Goal: Information Seeking & Learning: Learn about a topic

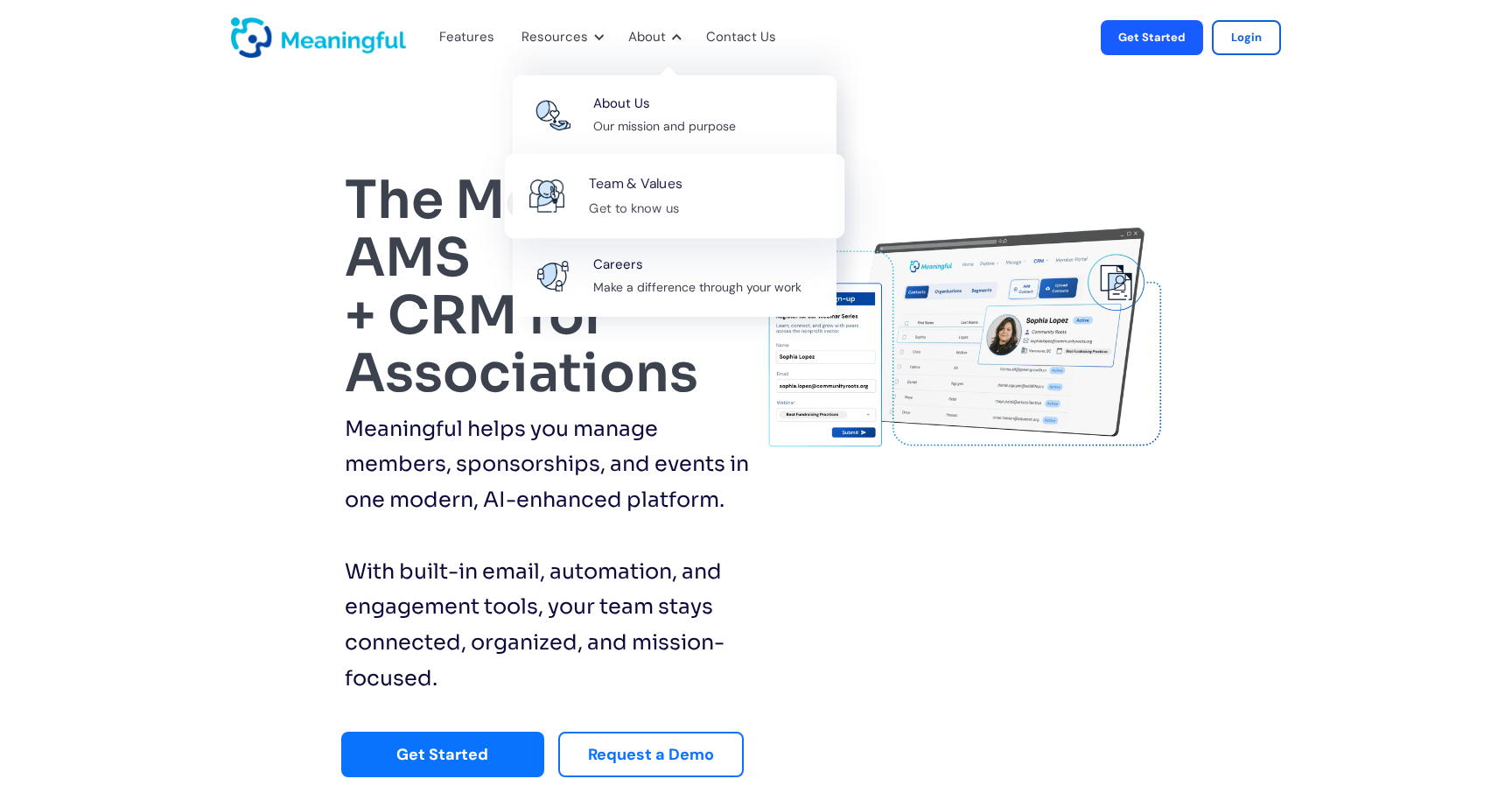
click at [651, 210] on div "Get to know us" at bounding box center [634, 208] width 90 height 22
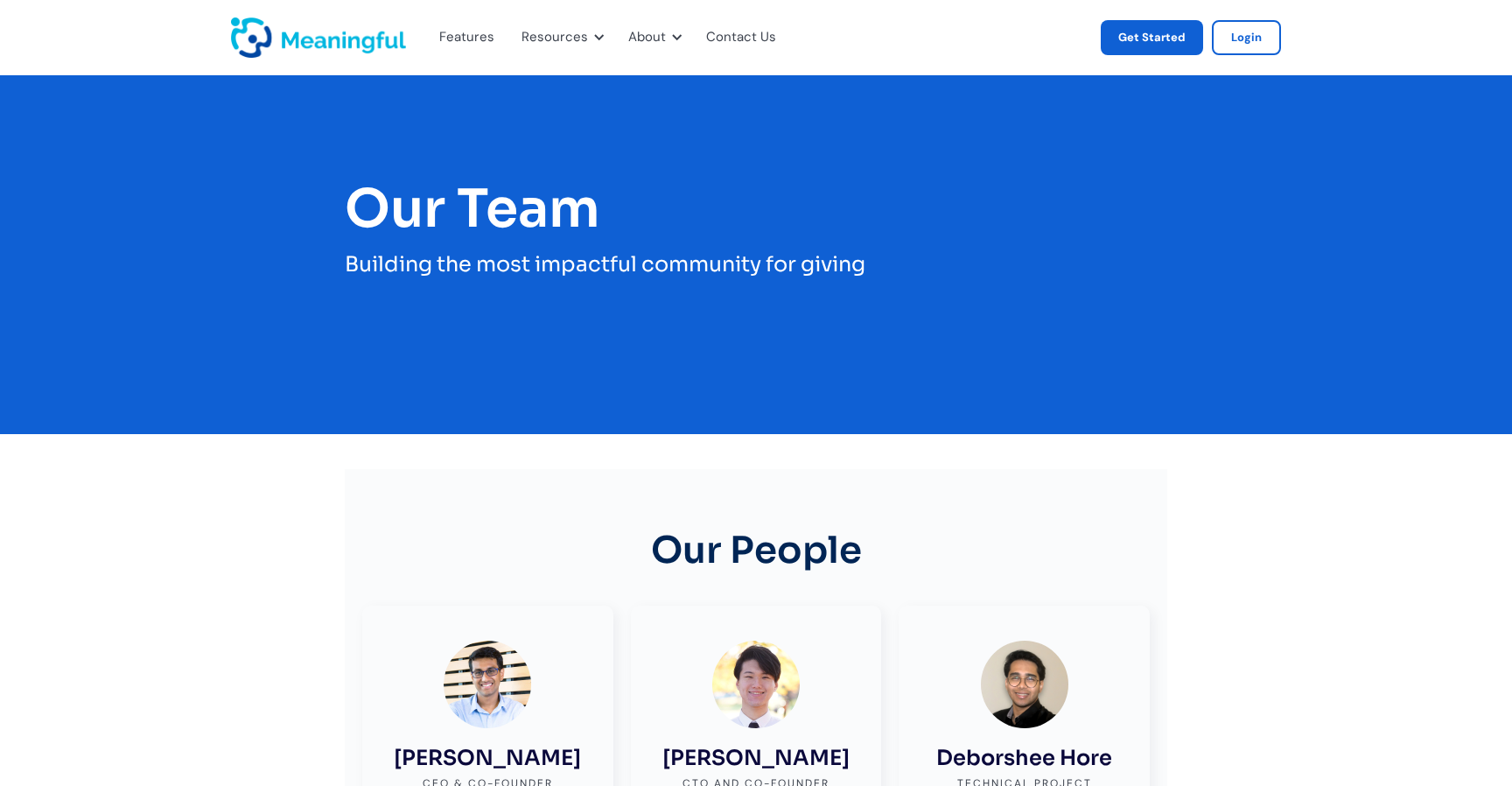
click at [1169, 40] on link "Get Started" at bounding box center [1152, 37] width 102 height 35
click at [1163, 46] on link "Get Started" at bounding box center [1152, 37] width 102 height 35
click at [752, 34] on div "Contact Us" at bounding box center [740, 38] width 70 height 23
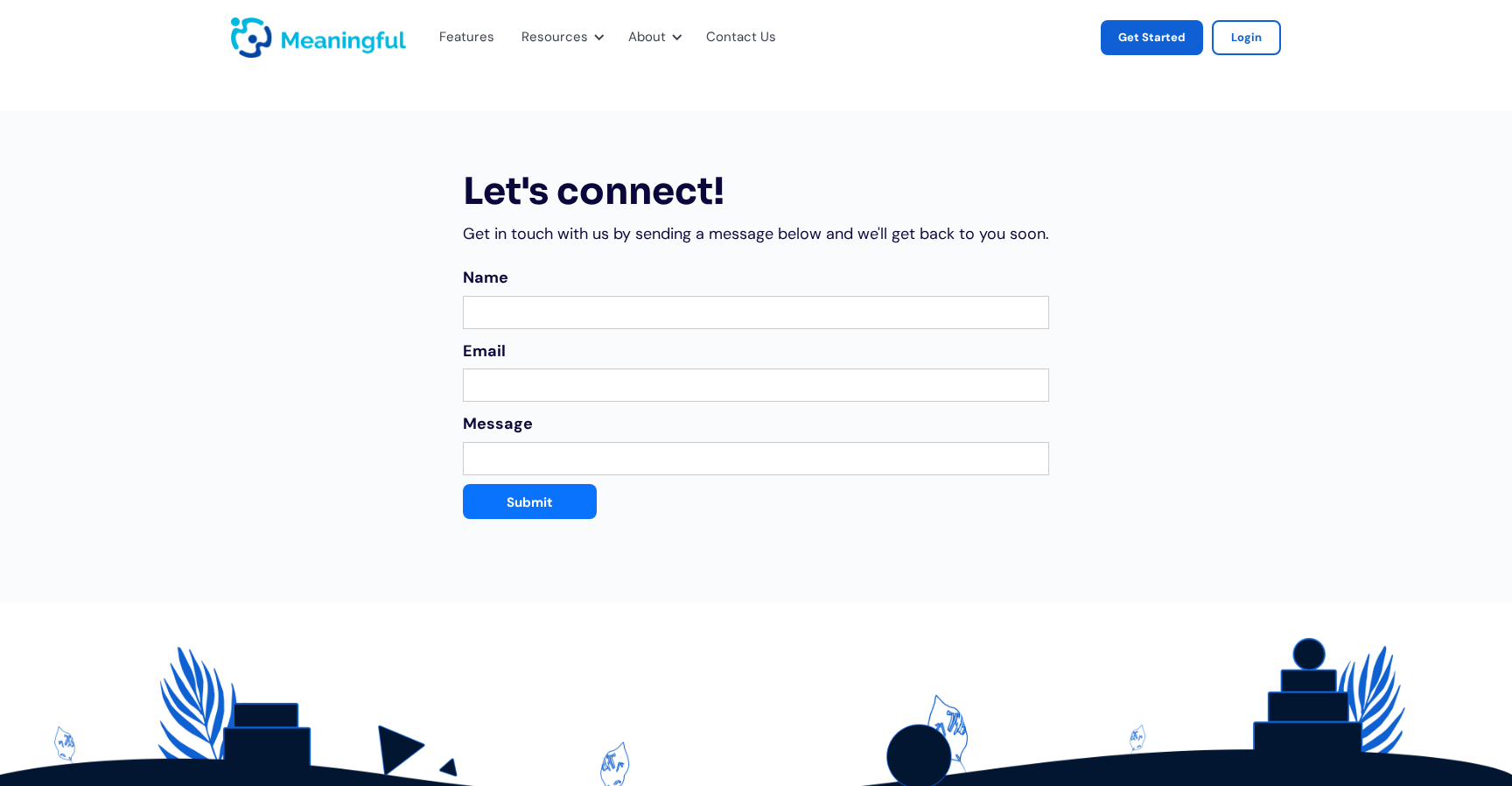
click at [1177, 41] on link "Get Started" at bounding box center [1152, 37] width 102 height 35
click at [1242, 39] on link "Login" at bounding box center [1247, 37] width 69 height 35
click at [476, 34] on div "Features" at bounding box center [466, 38] width 55 height 23
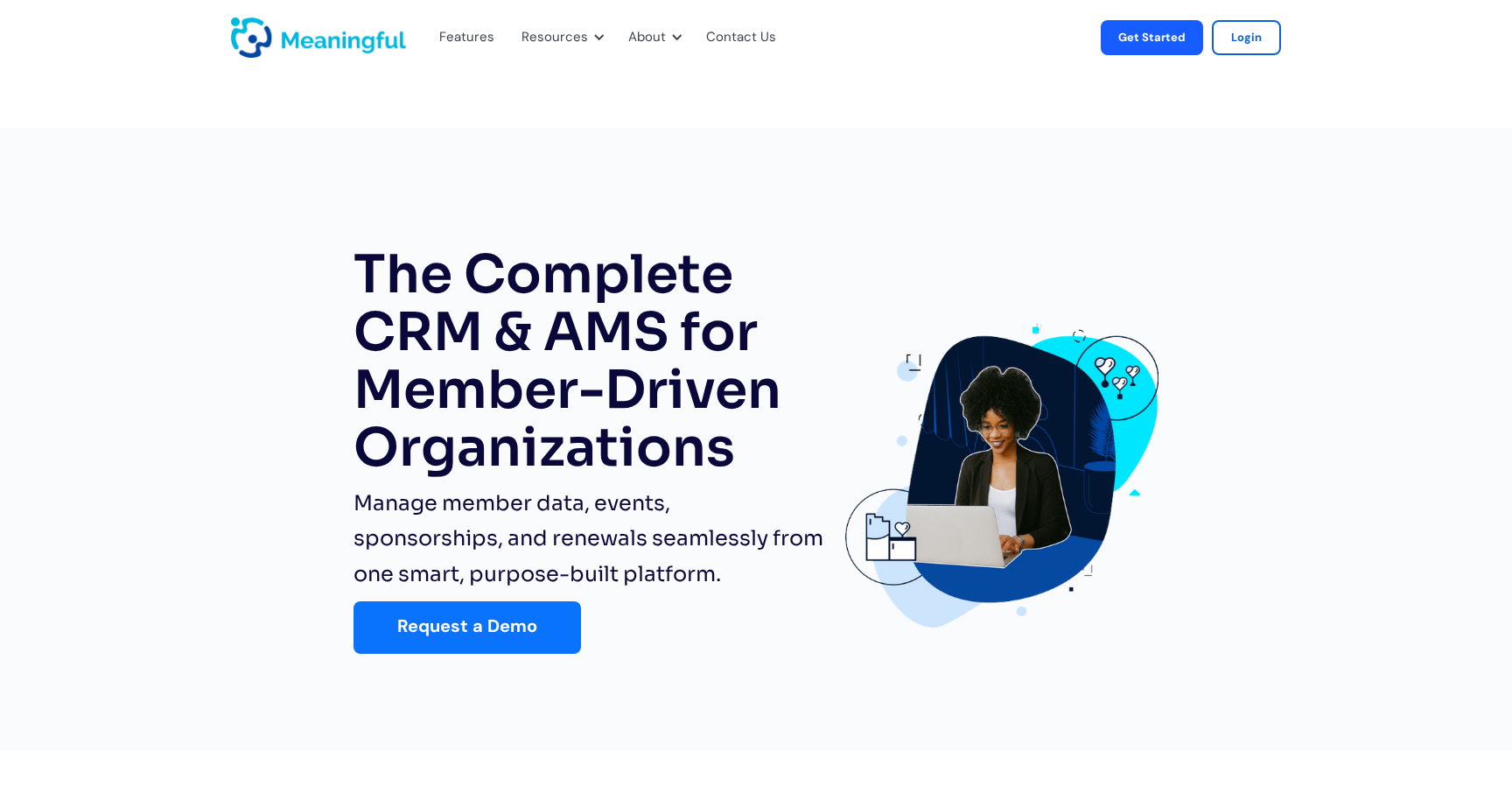
click at [770, 360] on h1 "The Complete CRM & AMS for Member-Driven Organizations" at bounding box center [589, 361] width 471 height 232
